Goal: Task Accomplishment & Management: Manage account settings

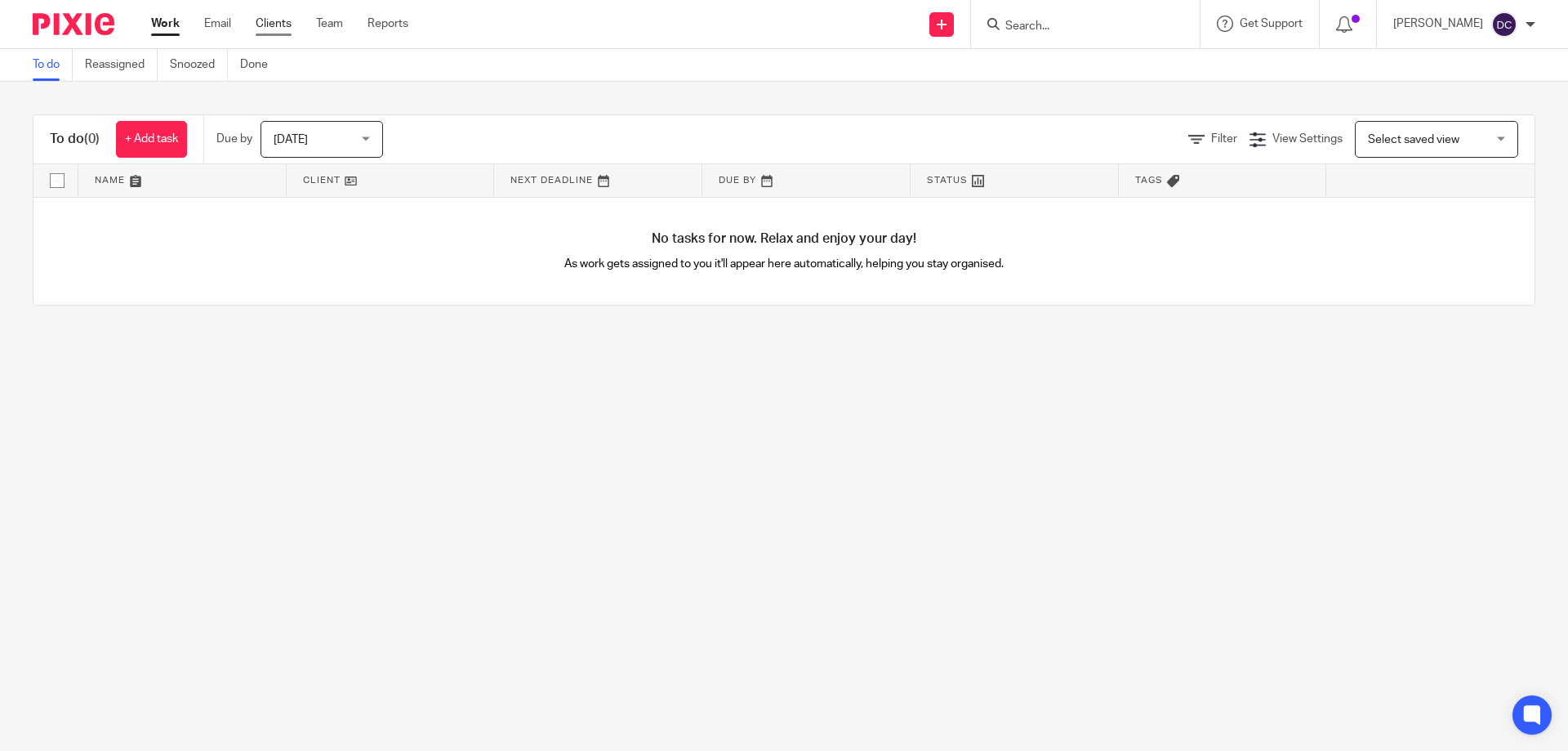
click at [272, 18] on link "Clients" at bounding box center [273, 23] width 36 height 16
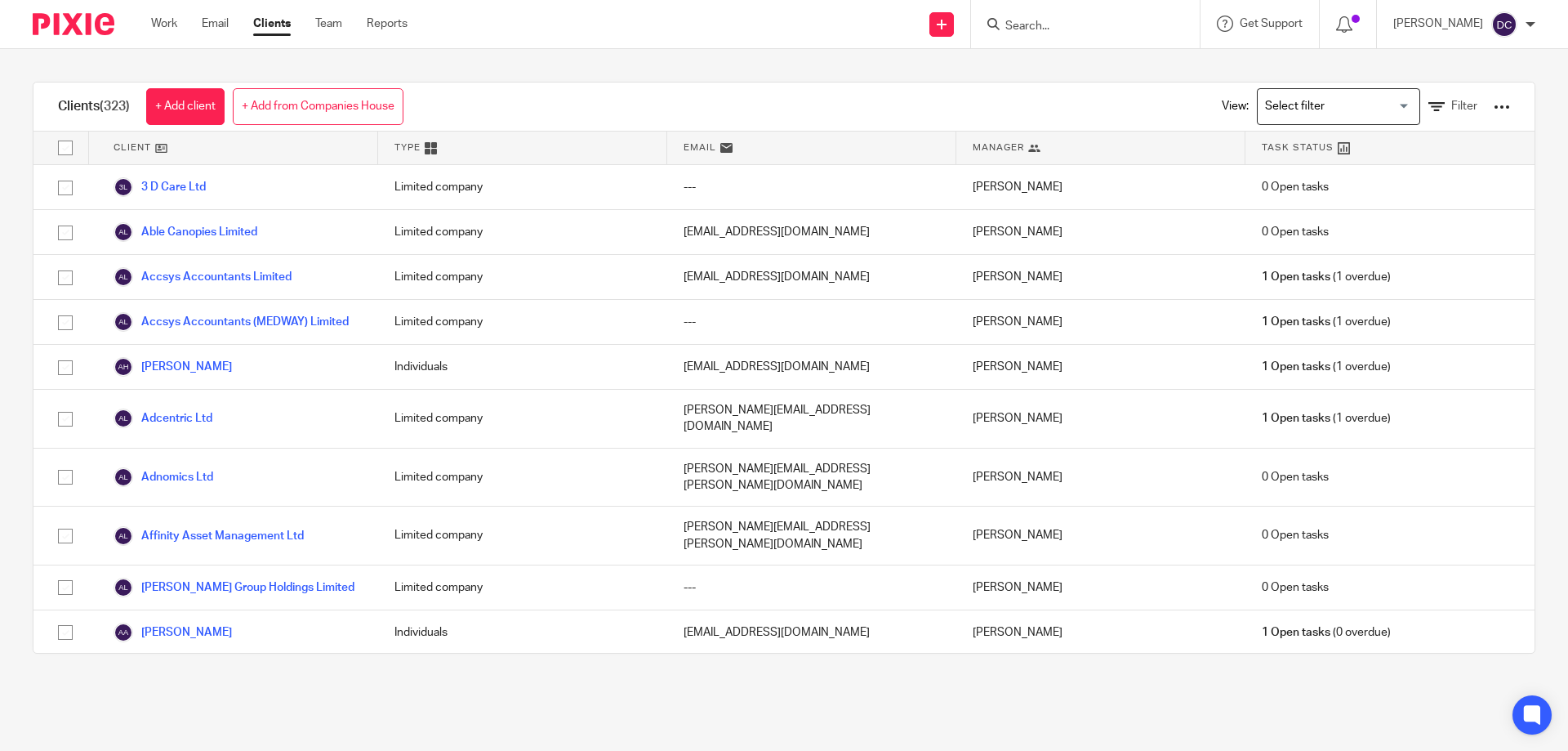
click at [1113, 14] on form at bounding box center [1091, 24] width 174 height 21
click at [1089, 33] on input "Search" at bounding box center [1077, 27] width 147 height 14
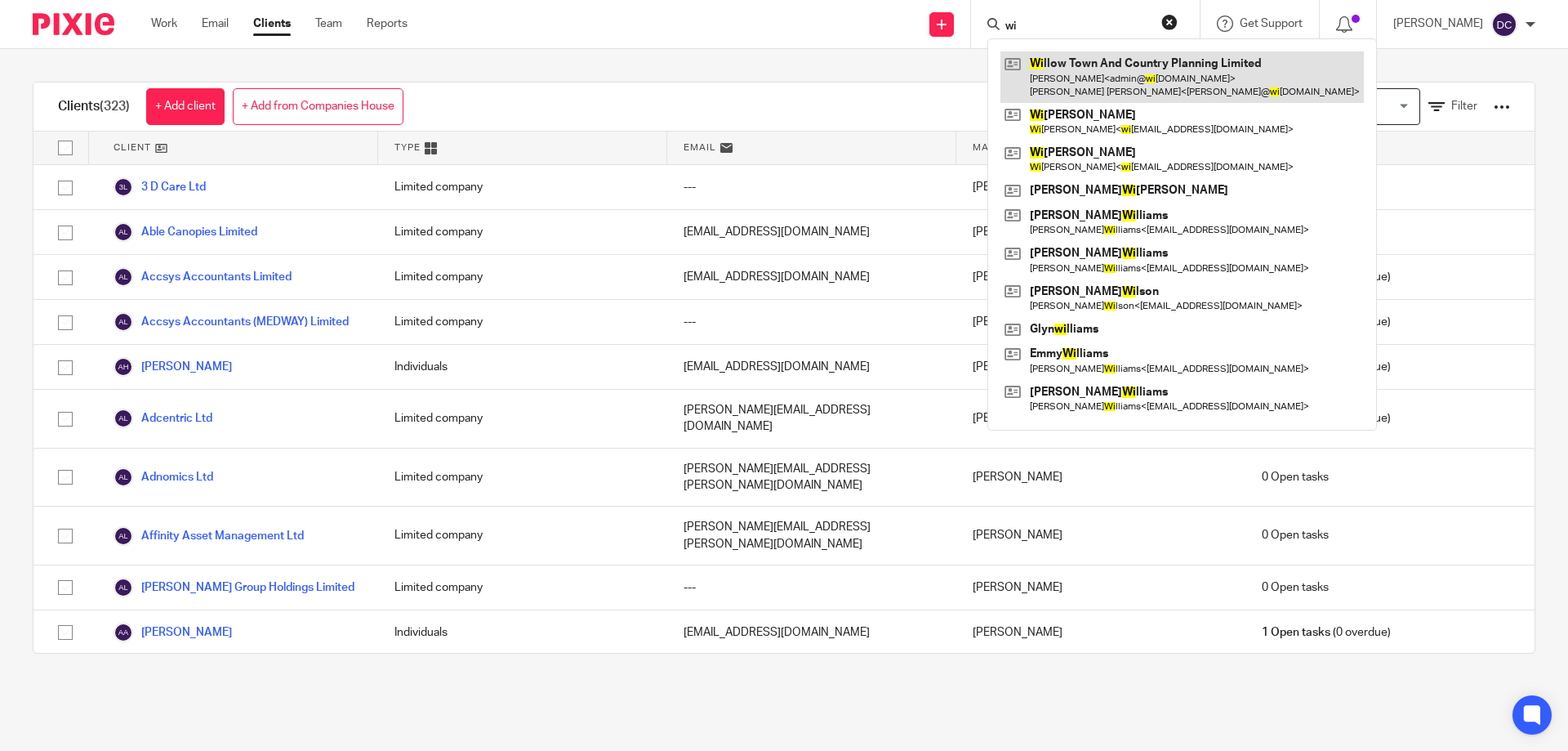
type input "wi"
click at [1087, 77] on link at bounding box center [1182, 77] width 363 height 51
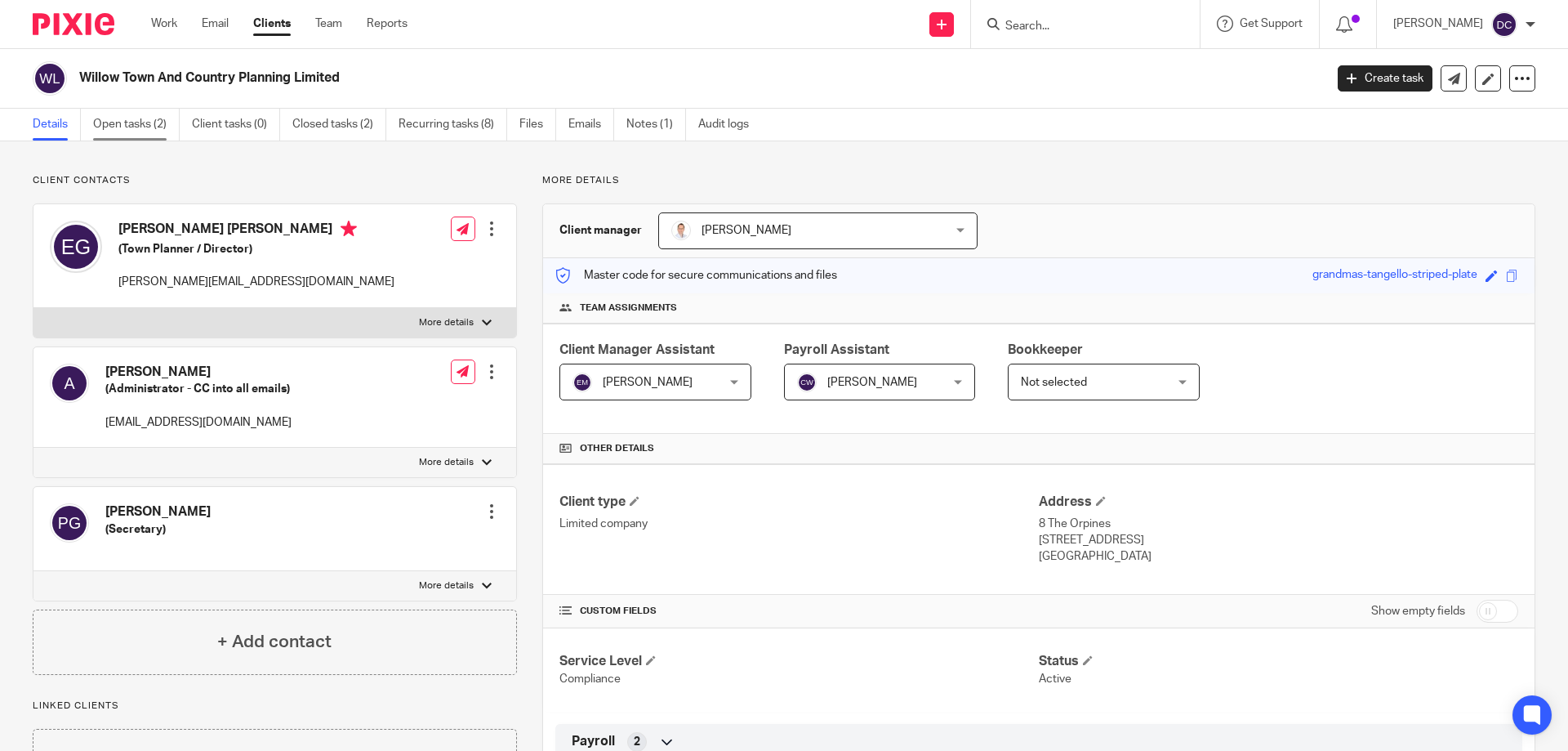
click at [101, 115] on link "Open tasks (2)" at bounding box center [136, 125] width 87 height 32
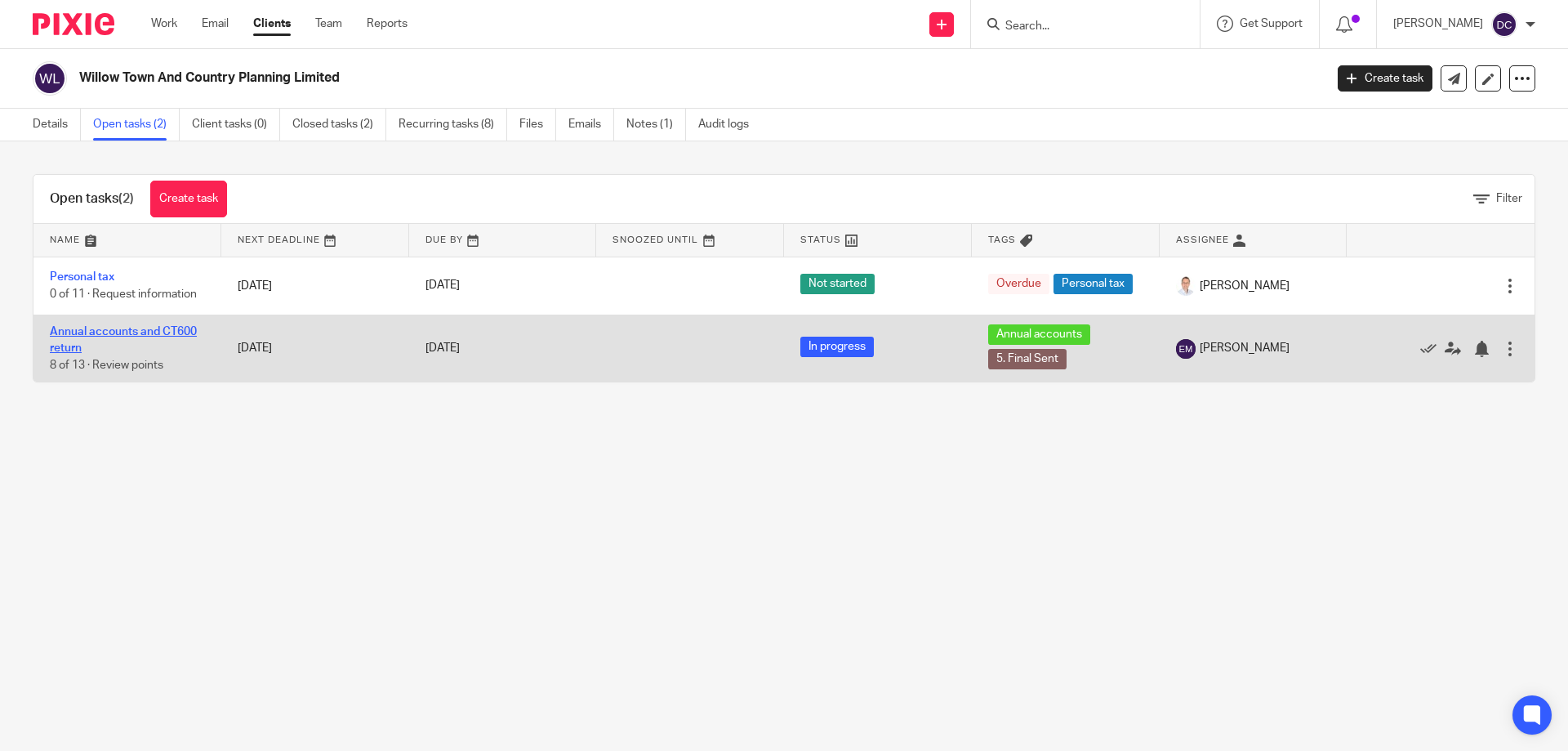
click at [187, 328] on link "Annual accounts and CT600 return" at bounding box center [123, 339] width 147 height 28
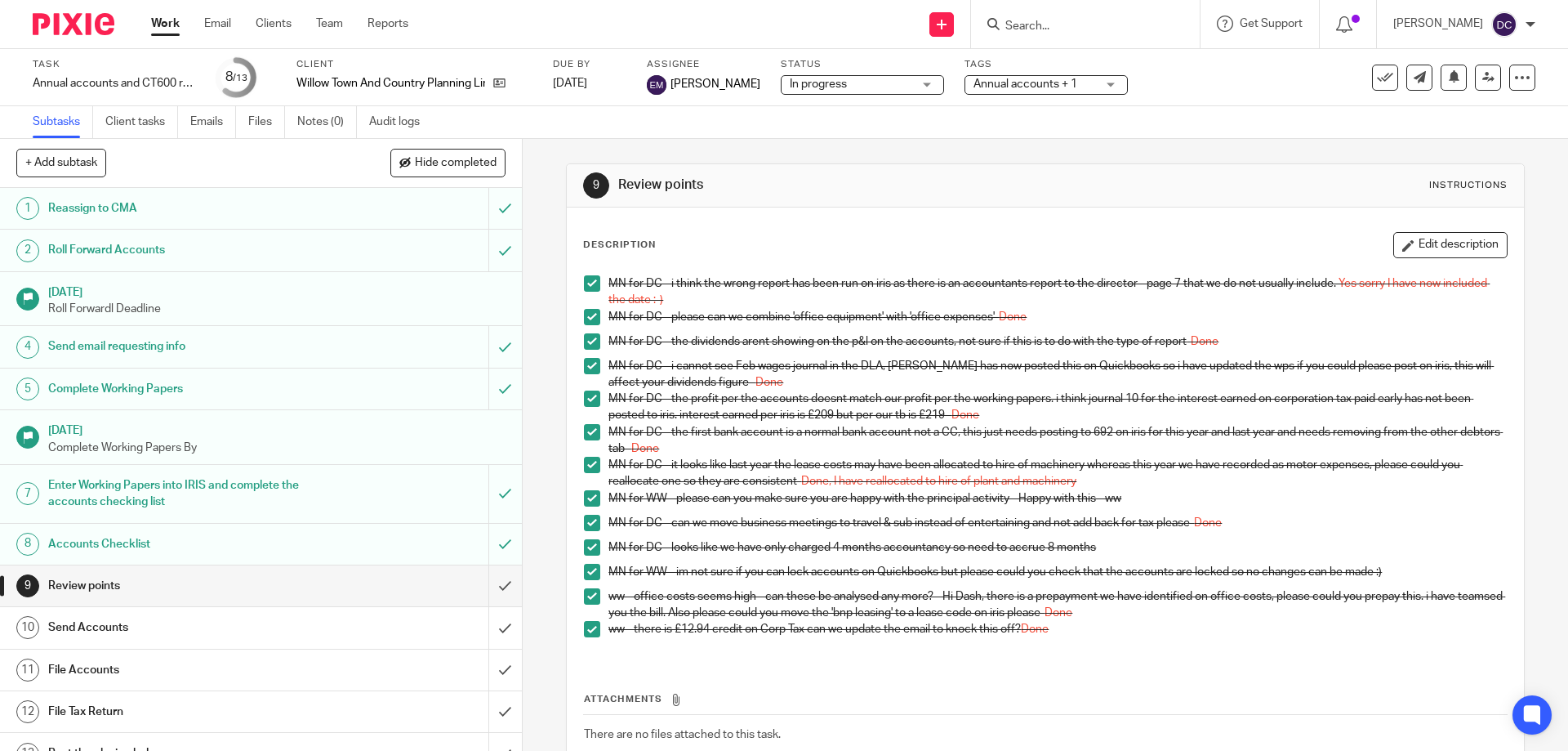
click at [1036, 79] on span "Annual accounts + 1" at bounding box center [1025, 84] width 104 height 12
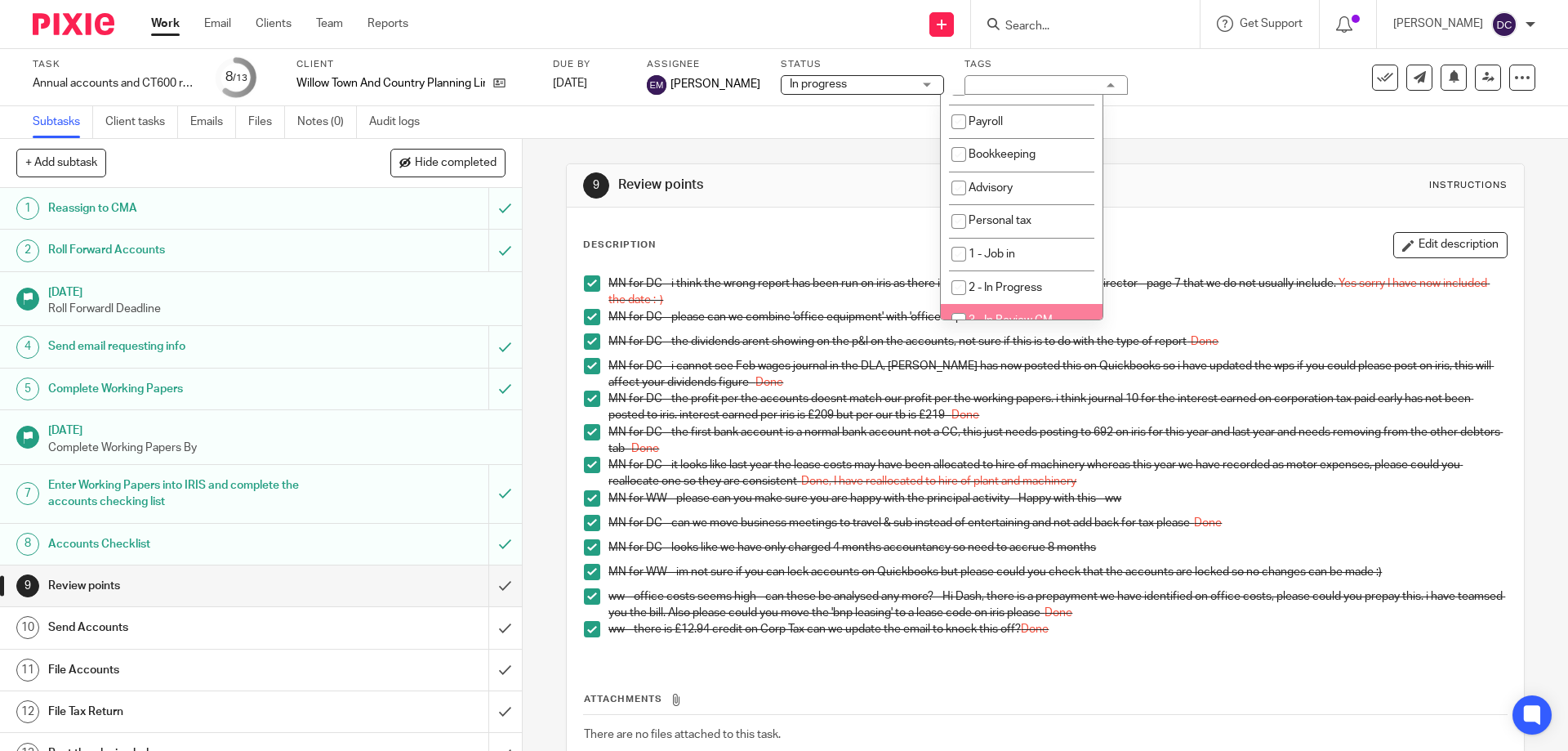
scroll to position [127, 0]
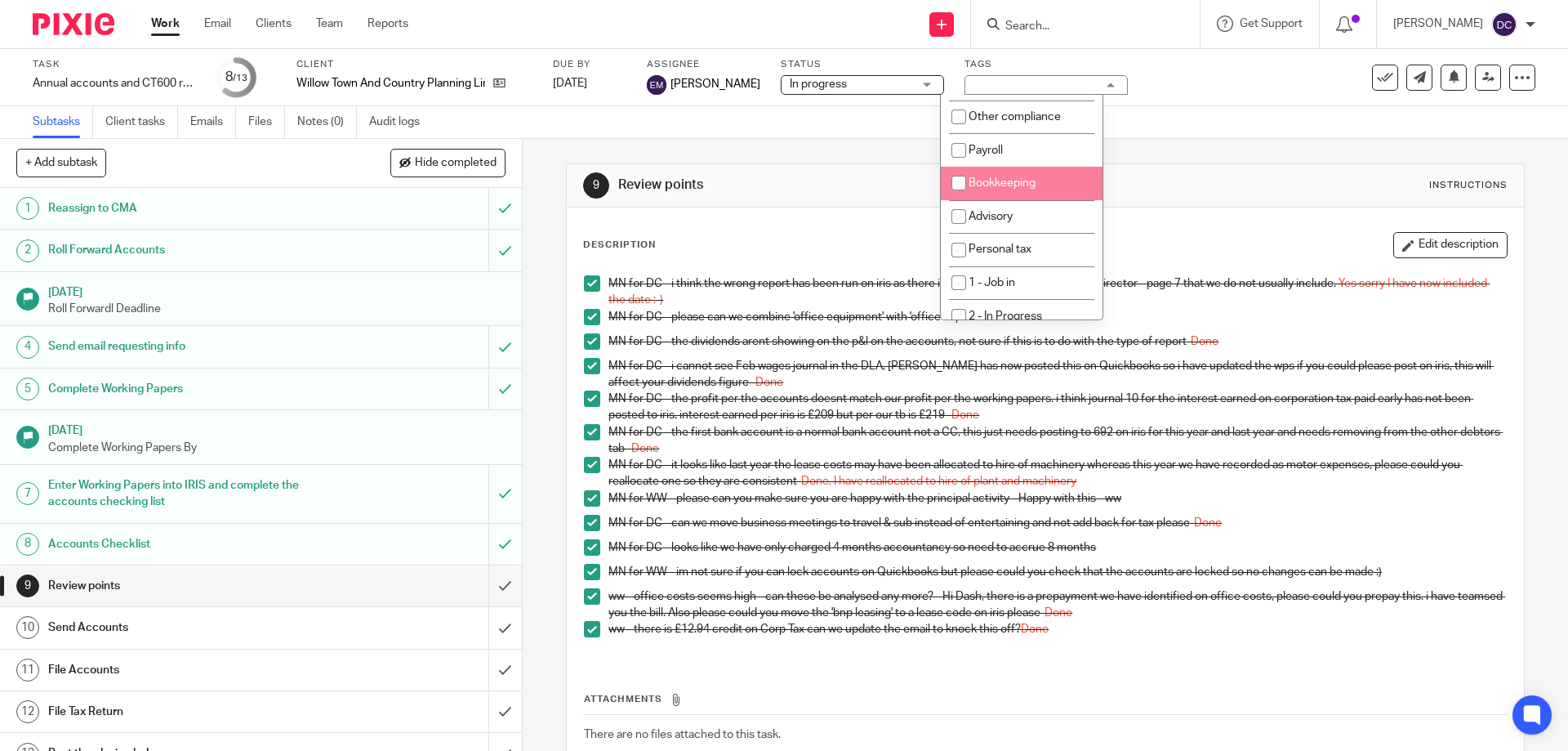
click at [890, 91] on div "In progress In progress" at bounding box center [862, 85] width 163 height 20
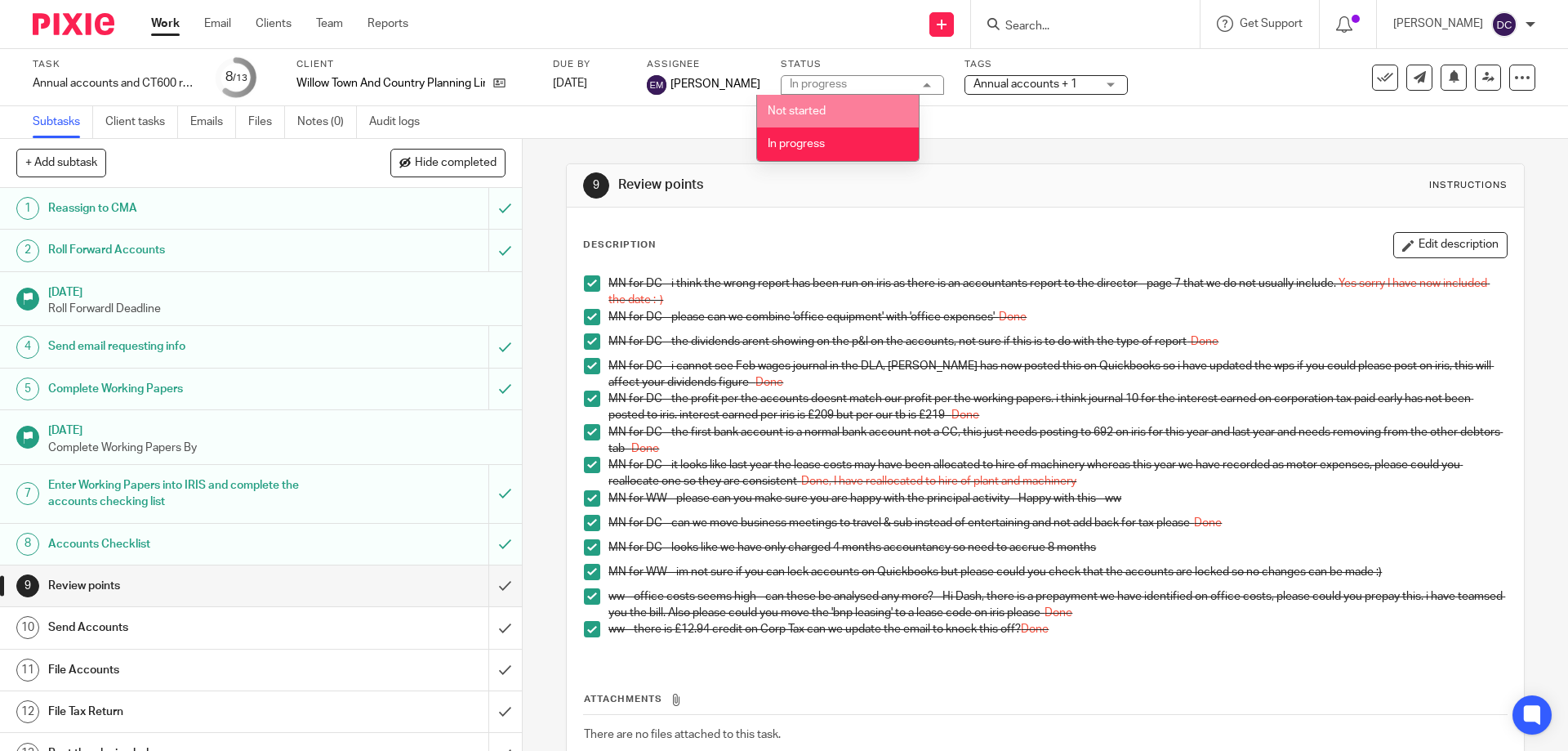
click at [877, 108] on li "Not started" at bounding box center [837, 112] width 162 height 34
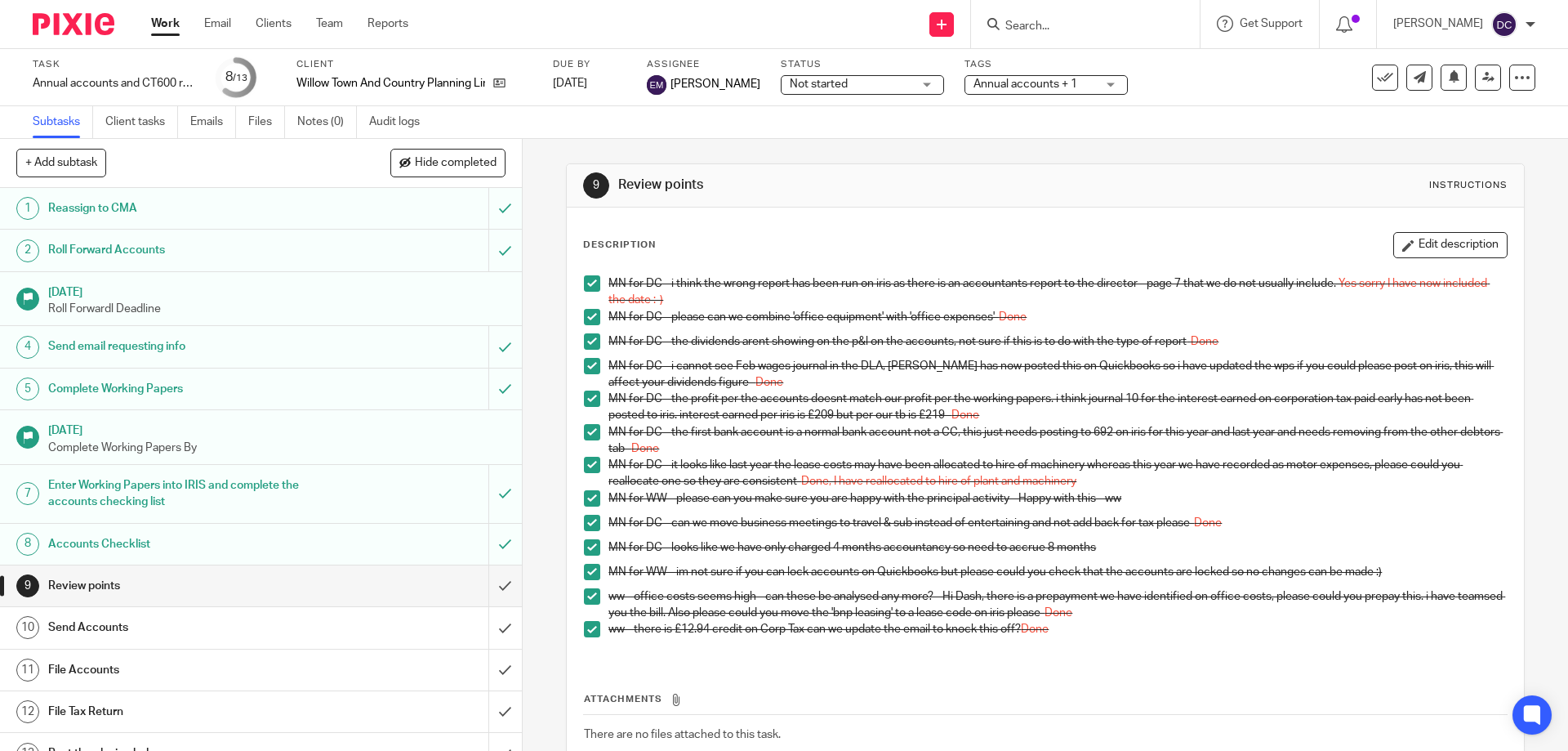
click at [974, 88] on span "Annual accounts + 1" at bounding box center [1025, 84] width 104 height 12
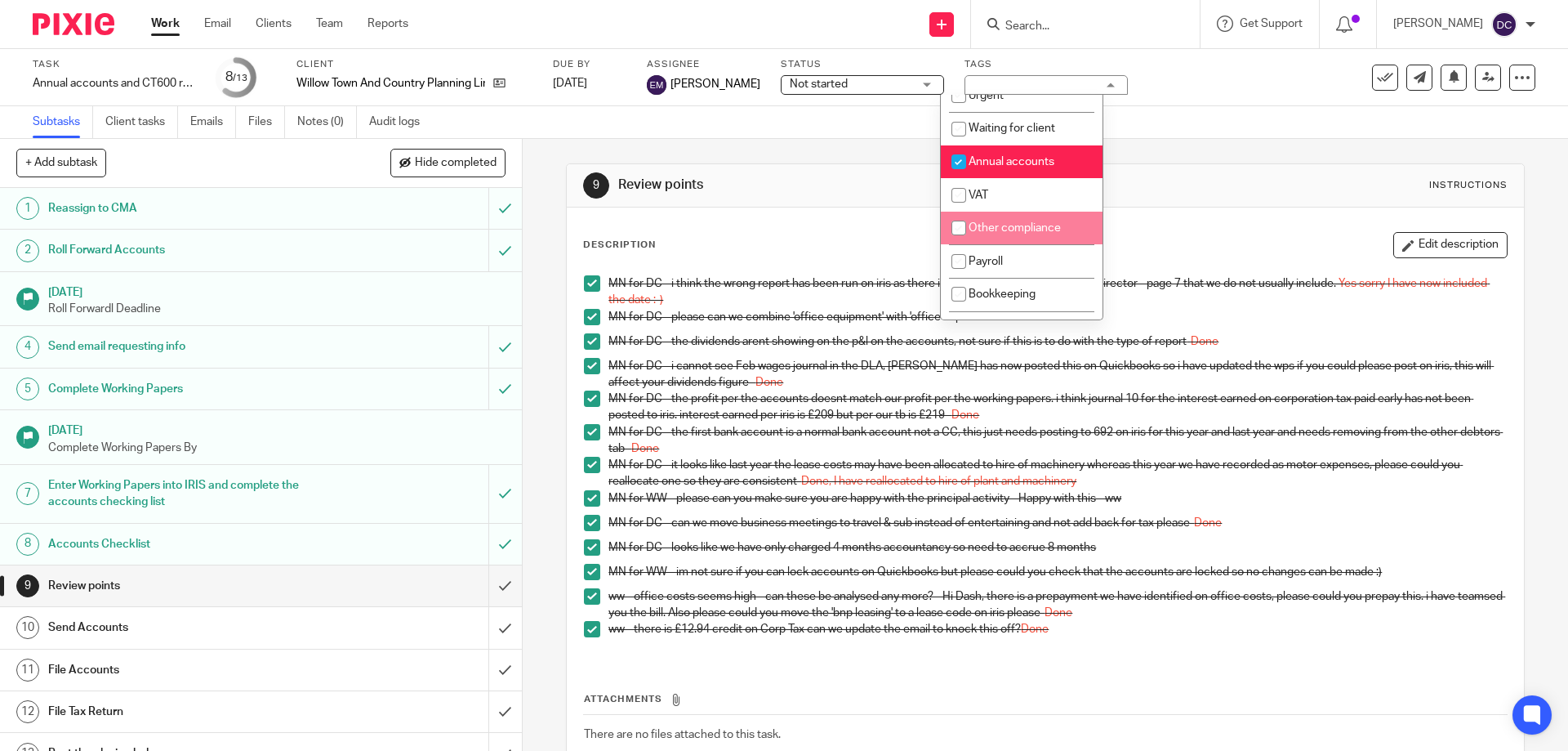
scroll to position [0, 0]
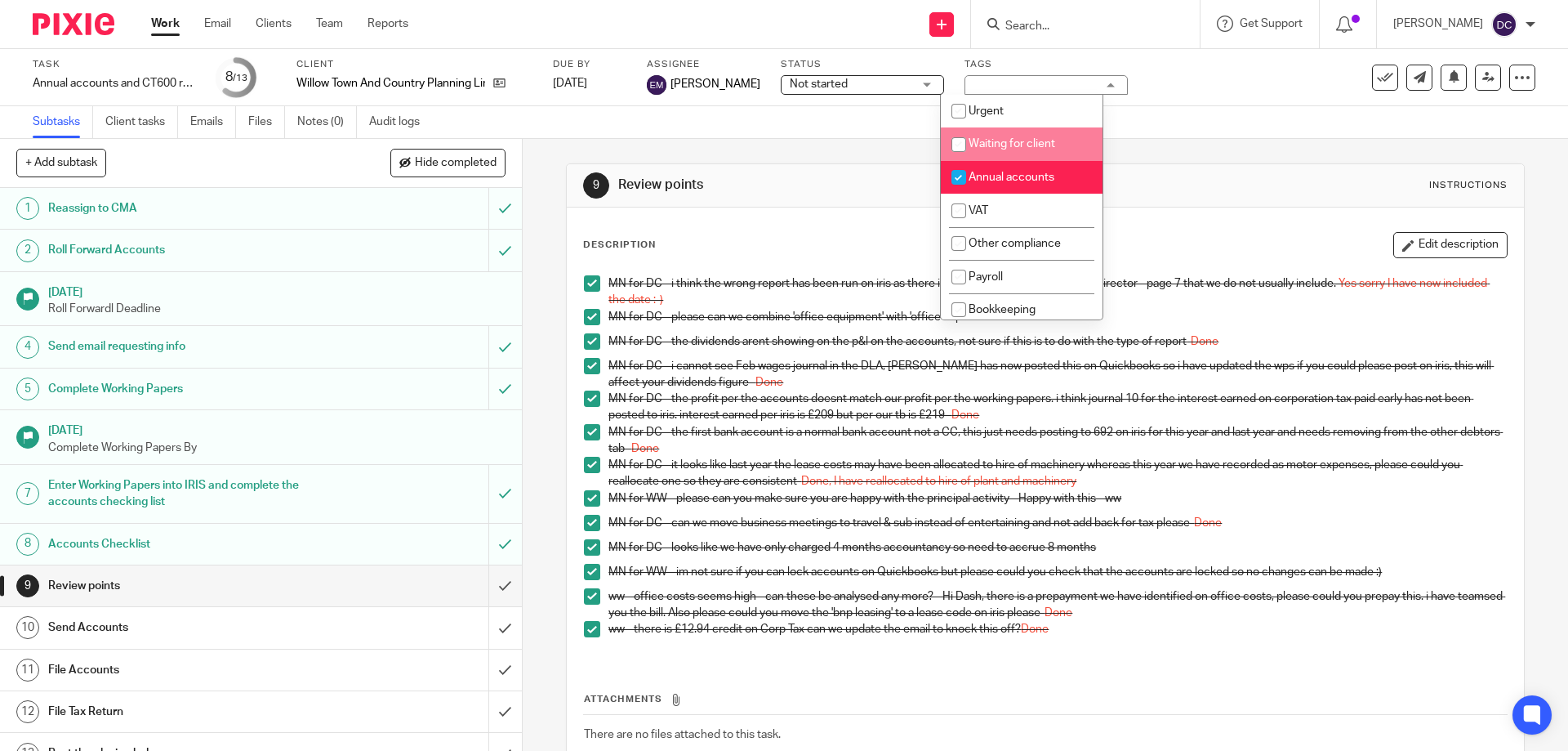
click at [840, 130] on div "Subtasks Client tasks Emails Files Notes (0) Audit logs" at bounding box center [784, 122] width 1568 height 33
